Goal: Information Seeking & Learning: Learn about a topic

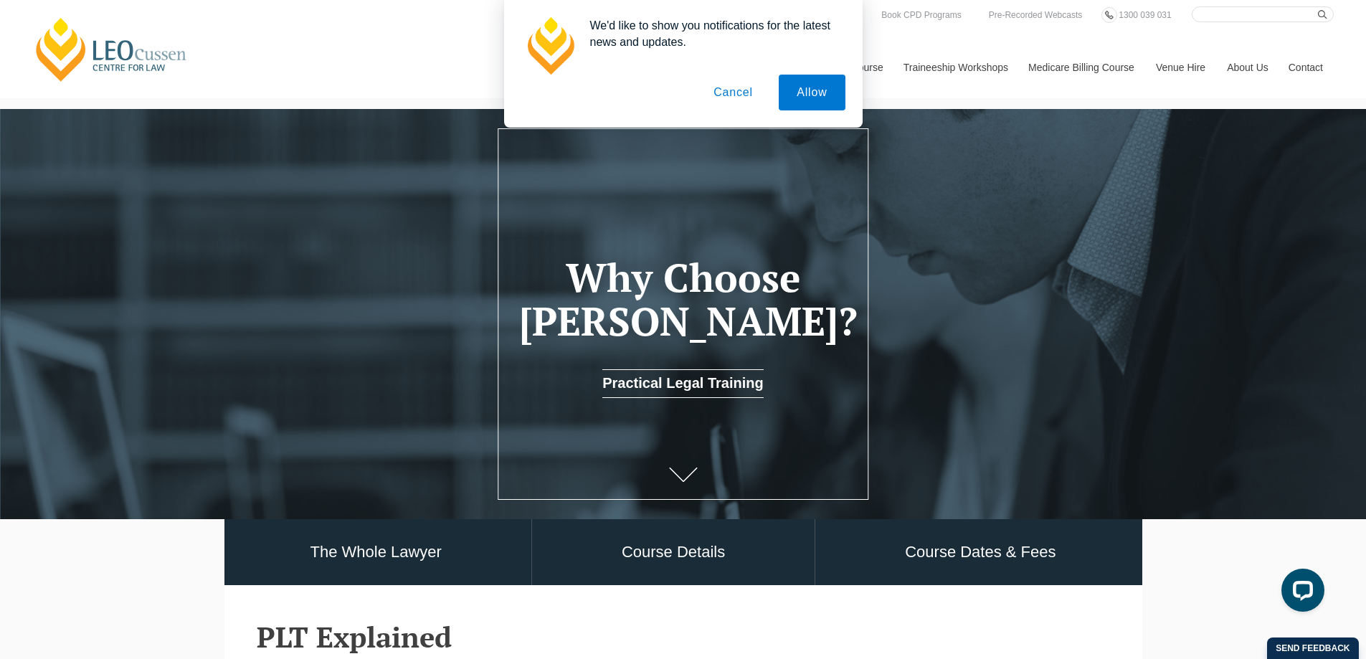
click at [744, 85] on button "Cancel" at bounding box center [732, 93] width 75 height 36
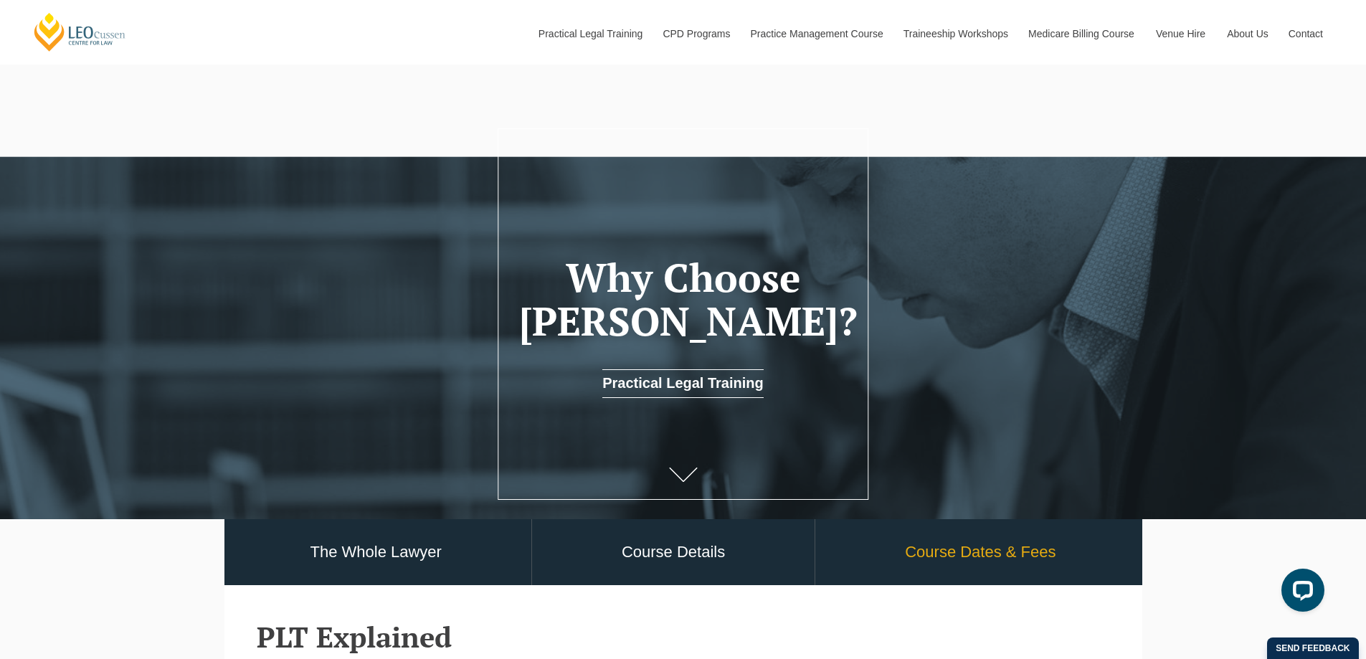
scroll to position [215, 0]
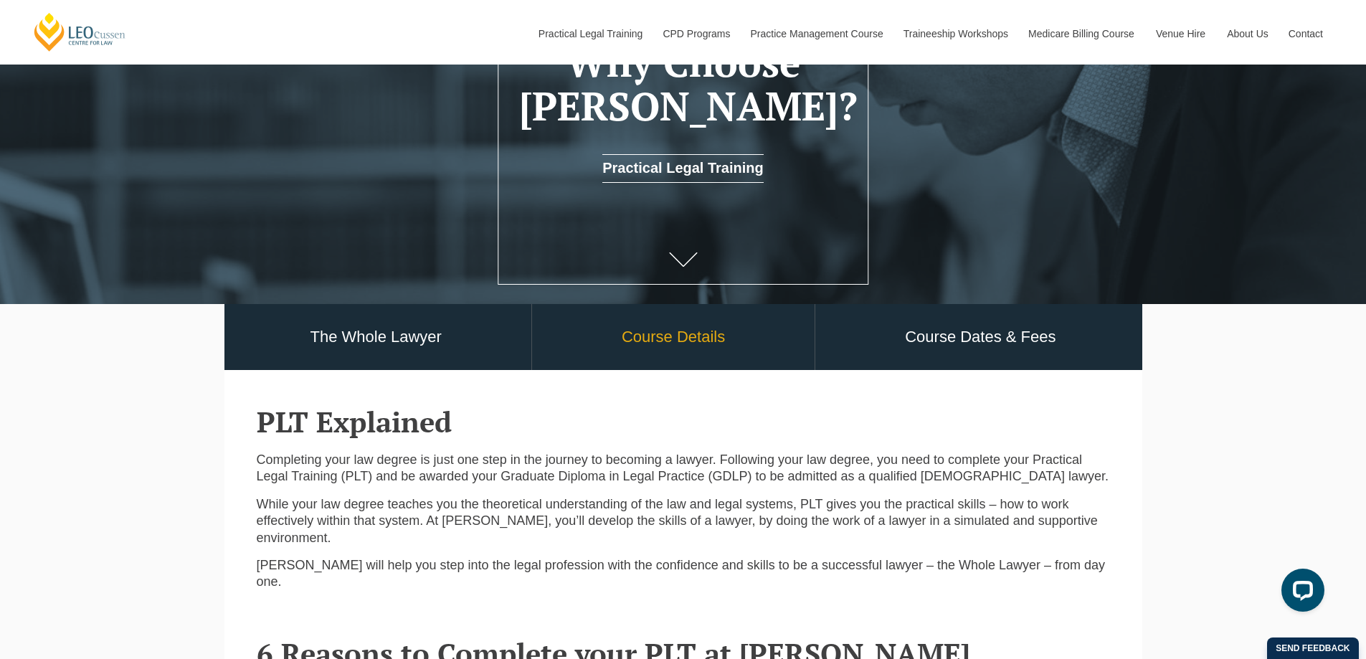
click at [718, 343] on link "Course Details" at bounding box center [673, 337] width 282 height 67
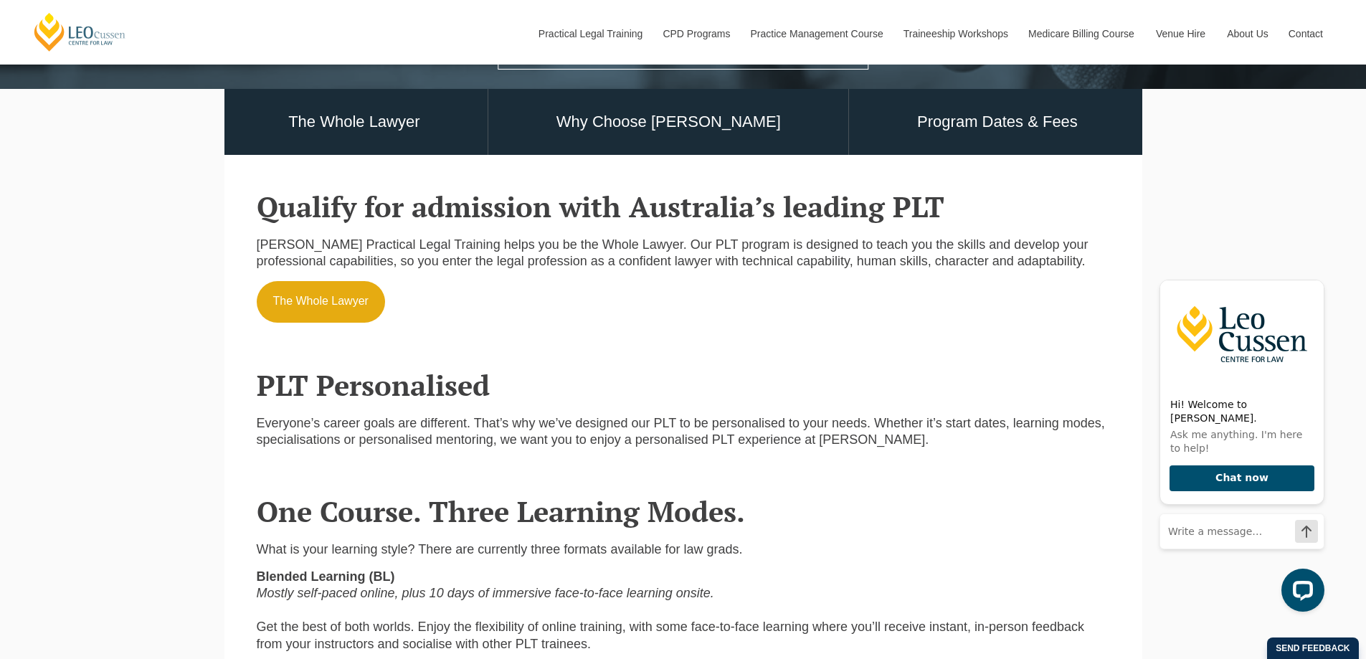
scroll to position [645, 0]
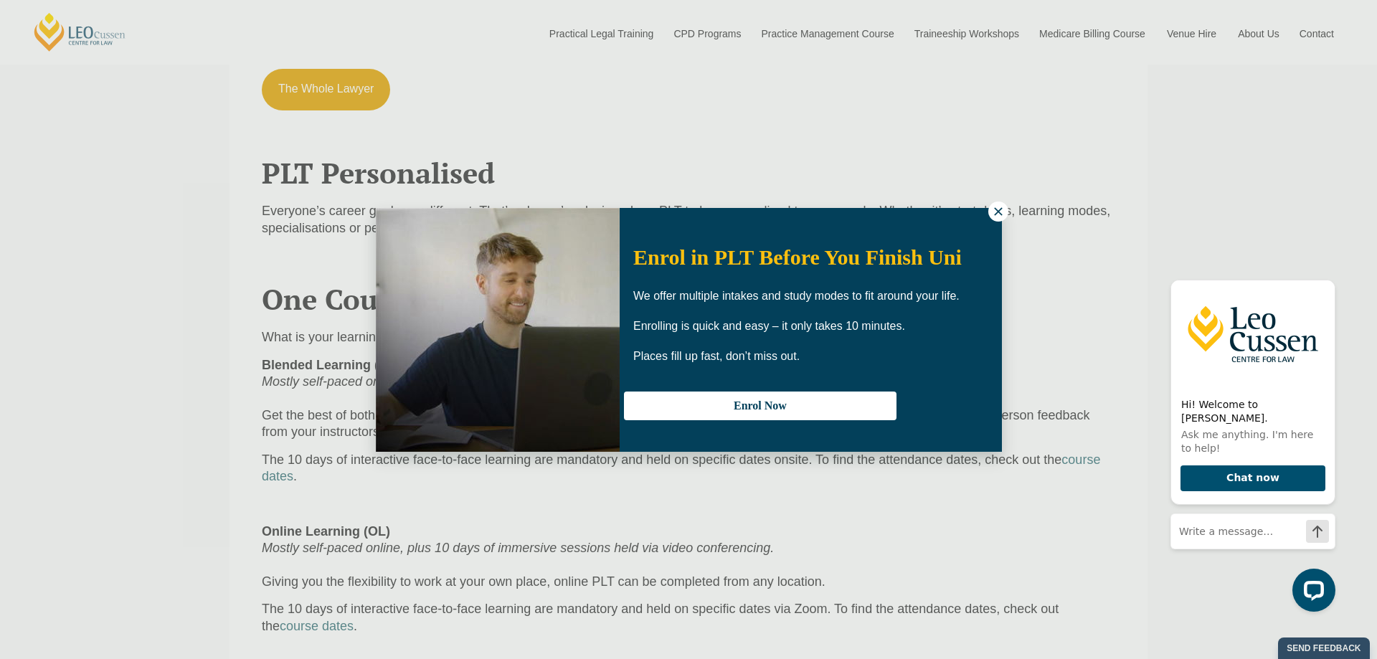
click at [994, 213] on icon at bounding box center [998, 211] width 13 height 13
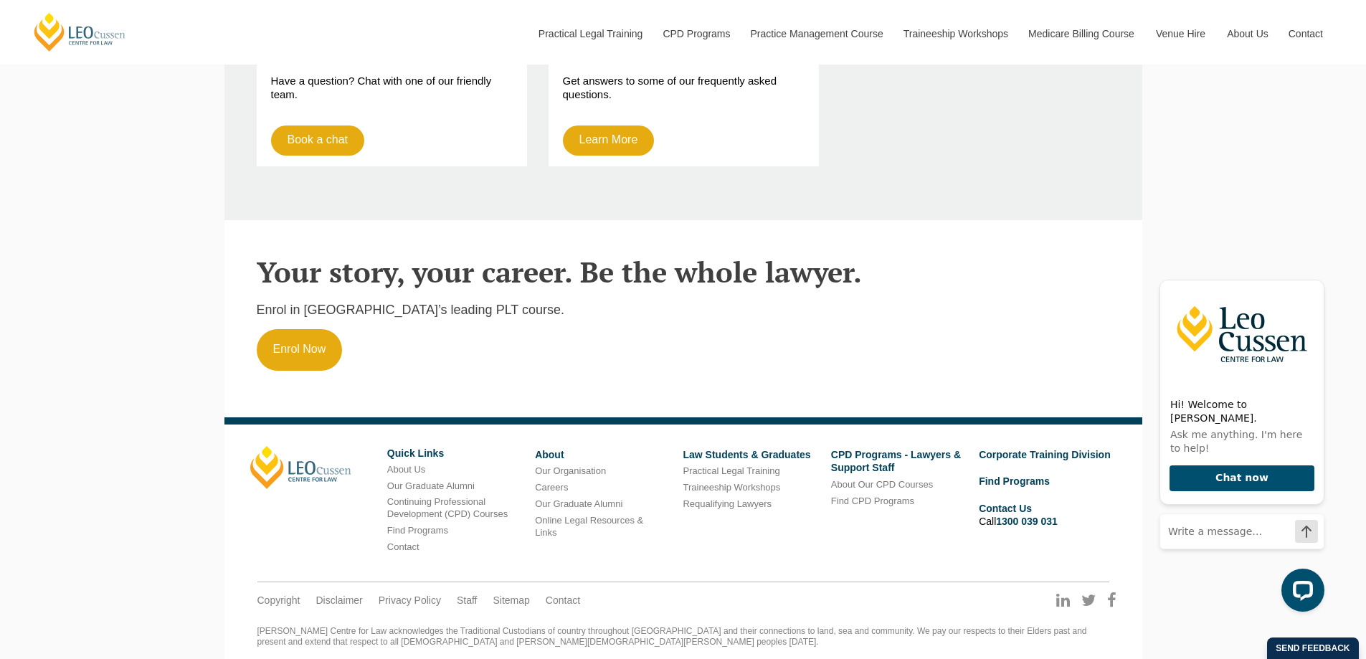
scroll to position [4305, 0]
